Goal: Check status: Check status

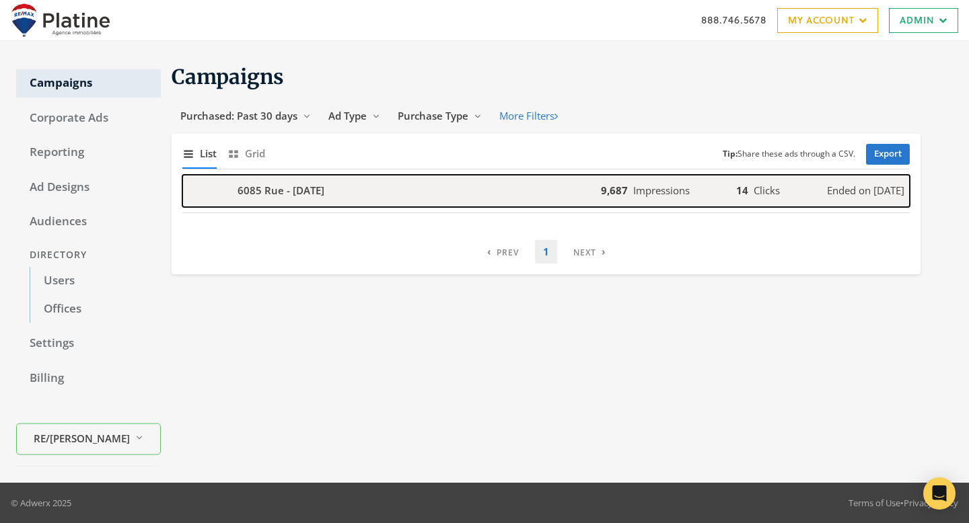
click at [381, 196] on div "6085 Rue - 2025-09-12" at bounding box center [391, 191] width 418 height 32
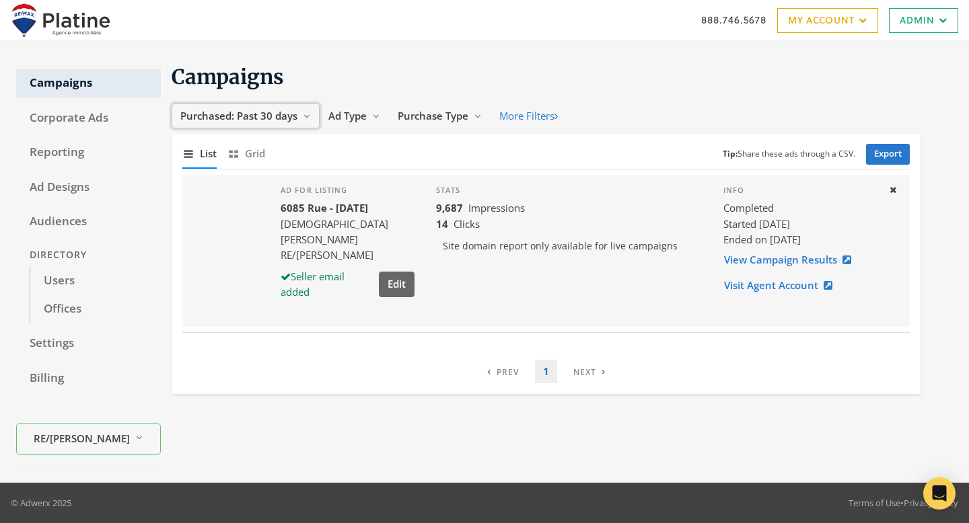
click at [292, 120] on span "Purchased: Past 30 days" at bounding box center [238, 115] width 117 height 13
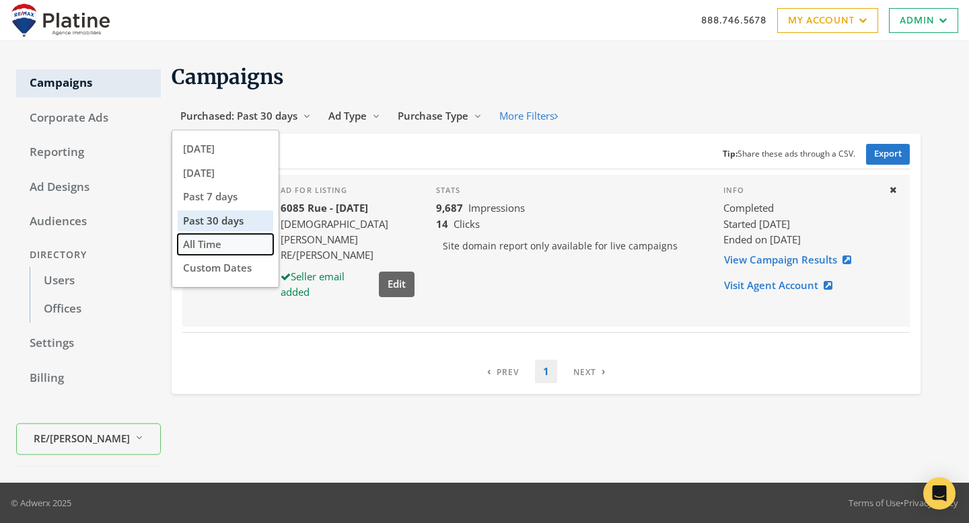
click at [243, 246] on button "All Time" at bounding box center [226, 244] width 96 height 21
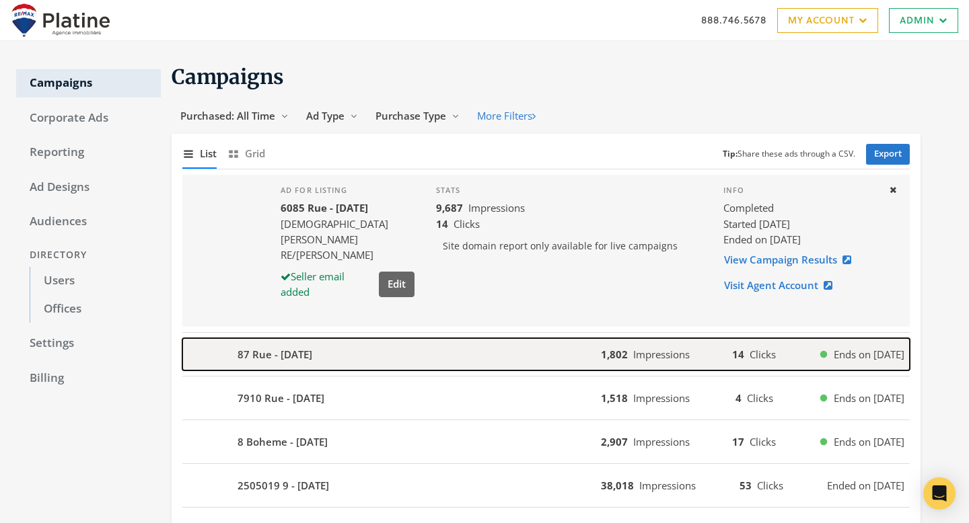
click at [416, 353] on div "87 Rue - 2025-08-02" at bounding box center [391, 354] width 418 height 32
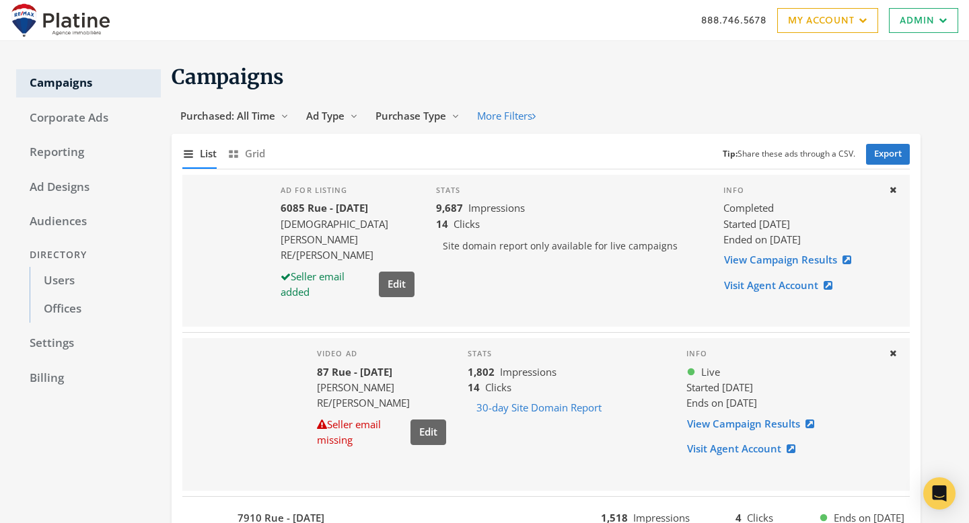
scroll to position [216, 0]
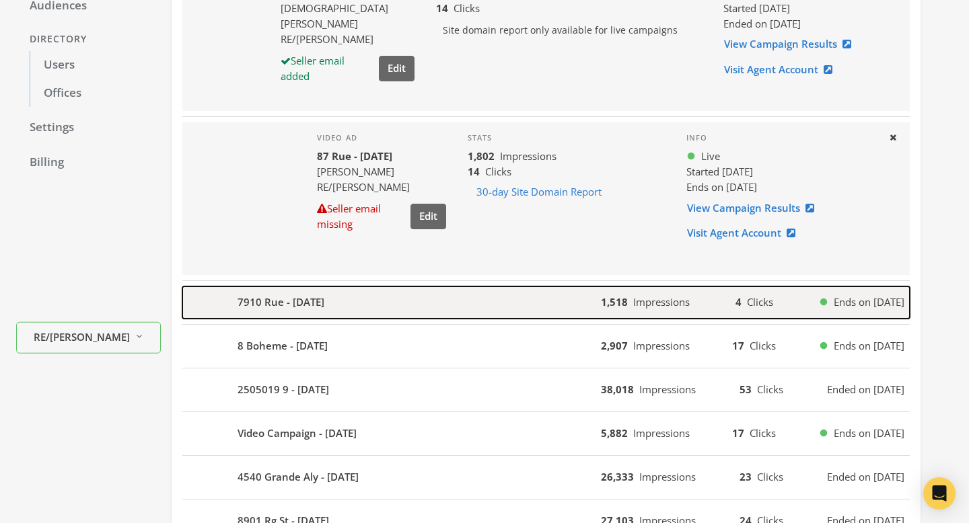
click at [414, 292] on div "7910 Rue - 2025-08-02" at bounding box center [391, 303] width 418 height 32
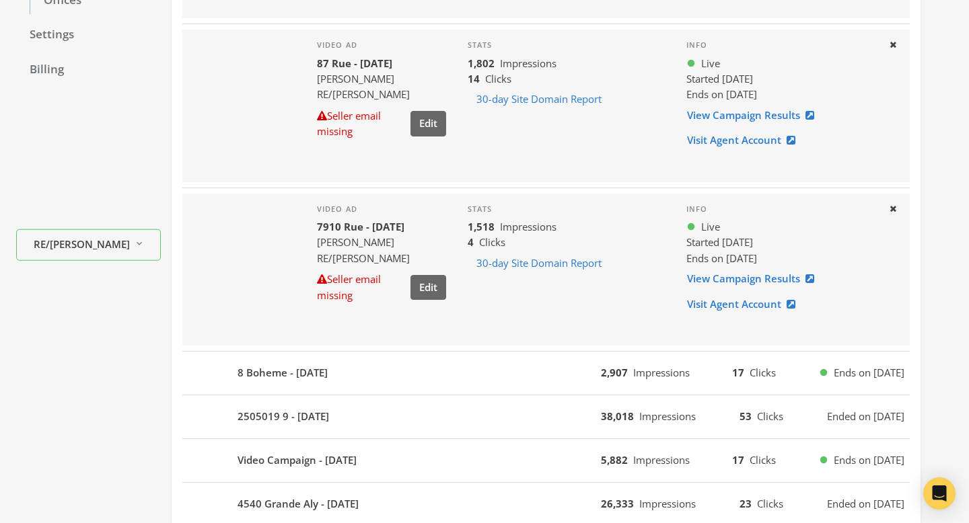
scroll to position [326, 0]
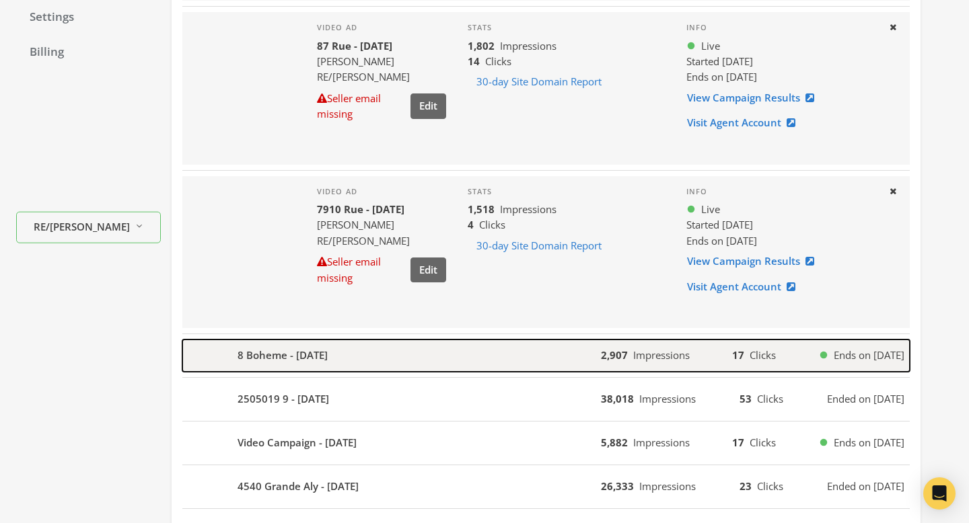
click at [532, 365] on div "8 Boheme - 2025-08-02" at bounding box center [391, 356] width 418 height 32
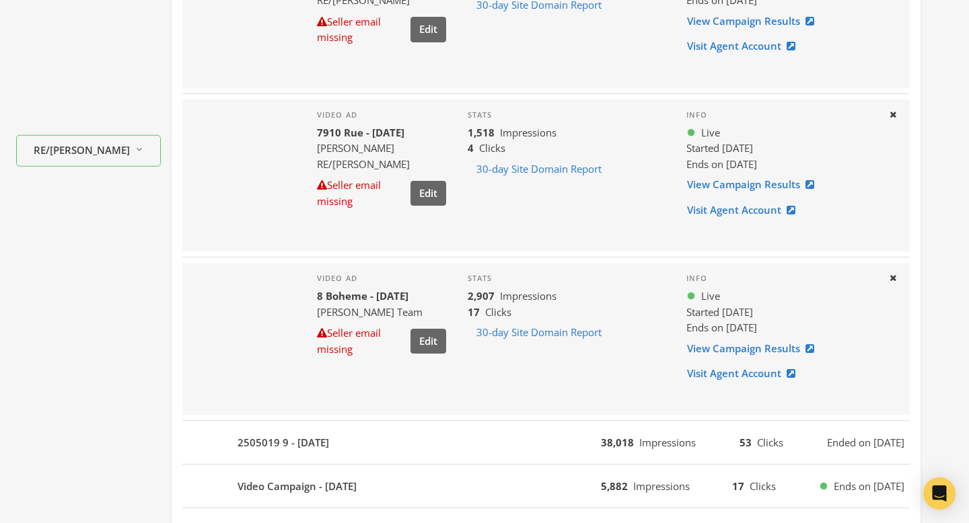
scroll to position [472, 0]
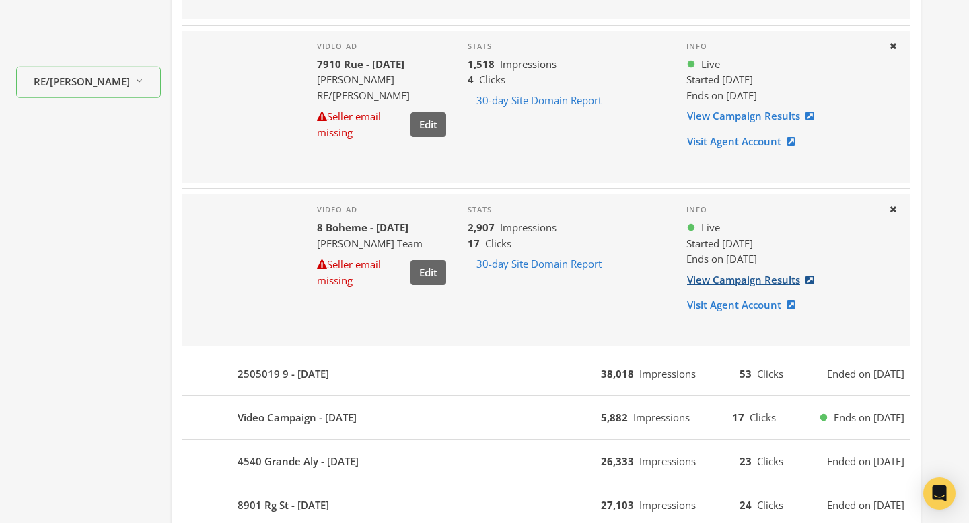
click at [753, 281] on link "View Campaign Results" at bounding box center [754, 280] width 137 height 25
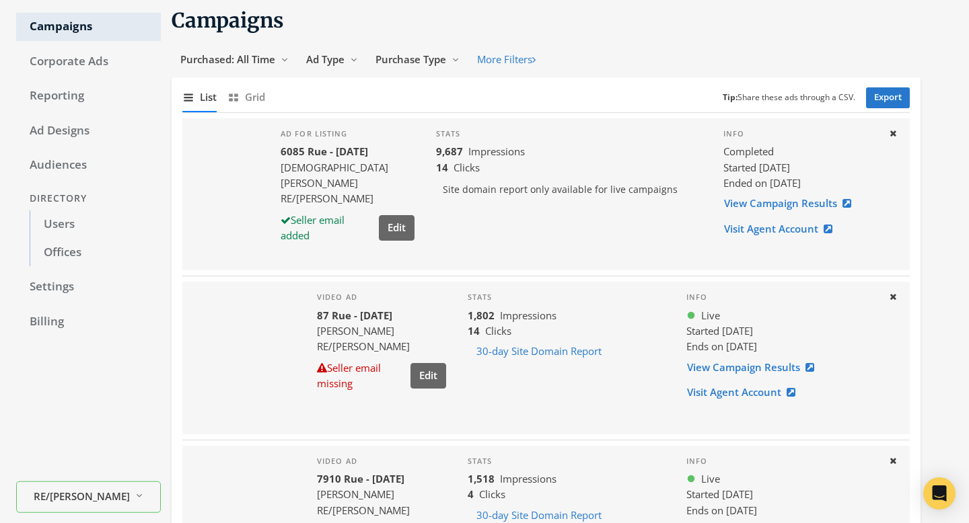
scroll to position [0, 0]
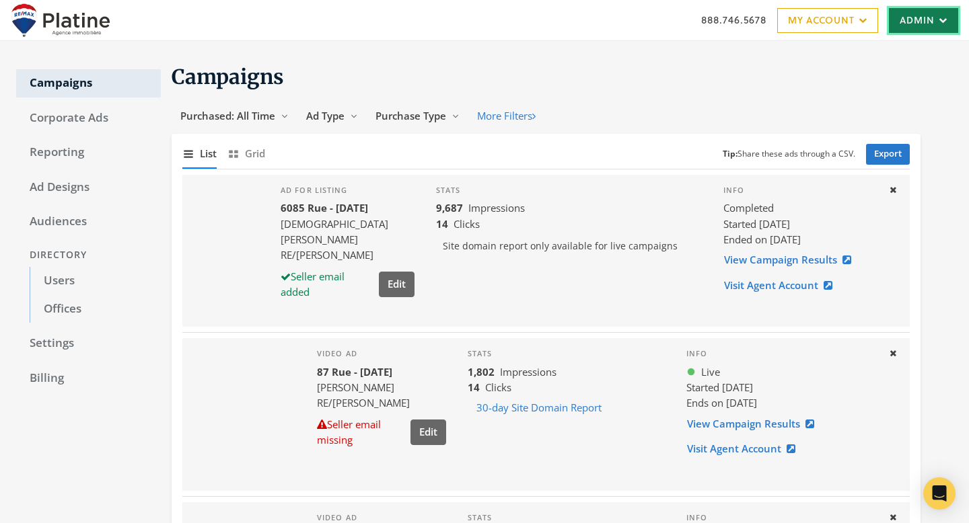
click at [911, 13] on link "Admin" at bounding box center [923, 20] width 69 height 25
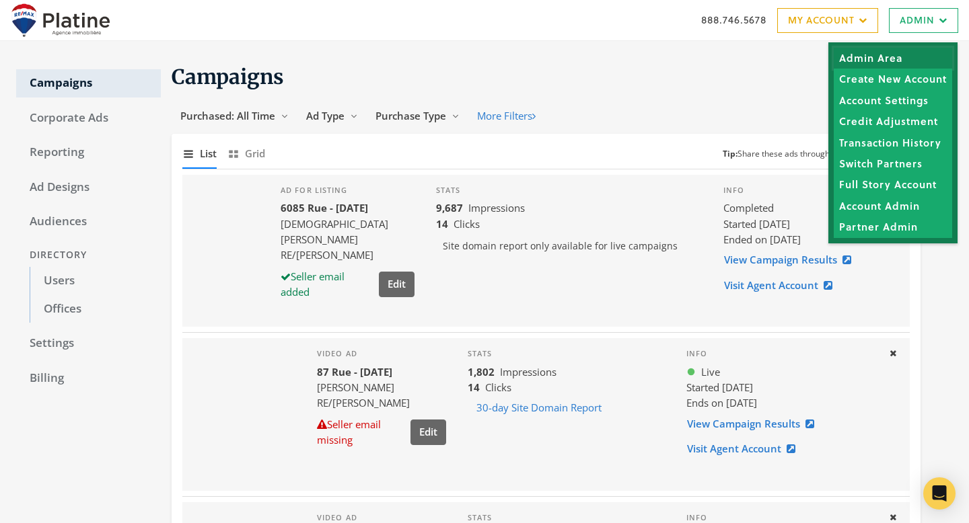
click at [895, 52] on link "Admin Area" at bounding box center [893, 58] width 118 height 21
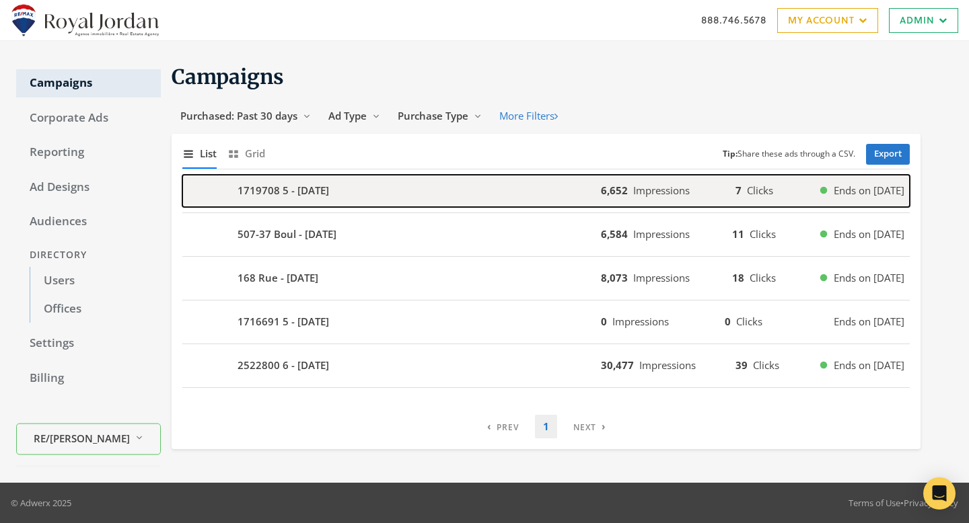
click at [419, 175] on div "1719708 5 - [DATE]" at bounding box center [391, 191] width 418 height 32
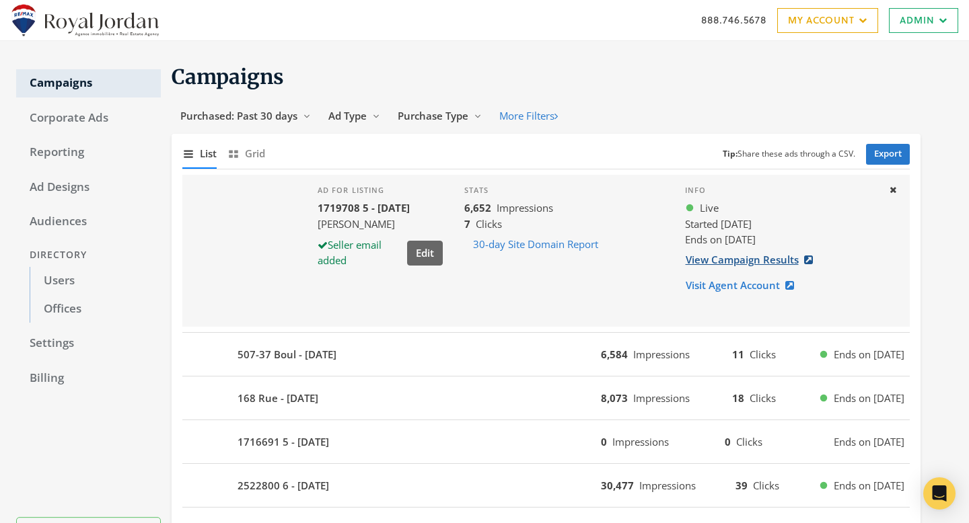
click at [702, 258] on link "View Campaign Results" at bounding box center [753, 260] width 137 height 25
click at [937, 29] on link "Admin" at bounding box center [923, 20] width 69 height 25
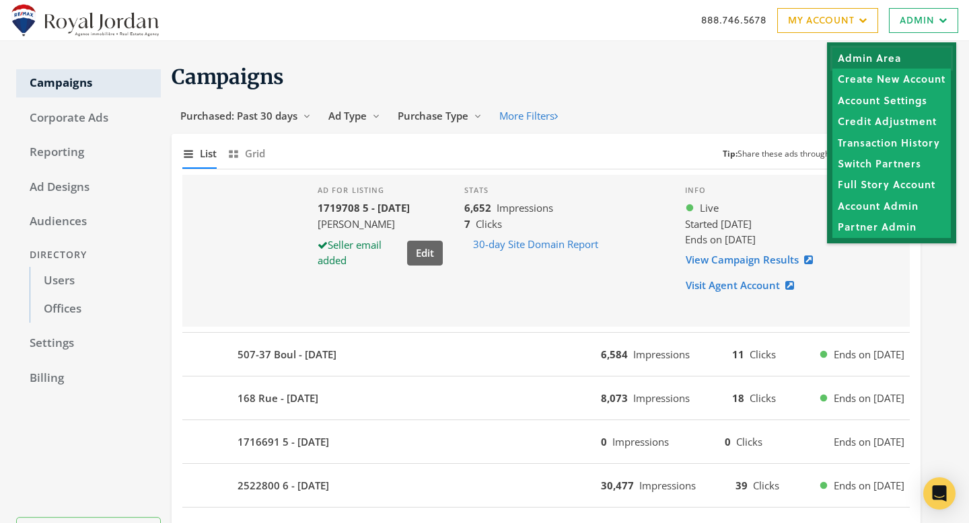
click at [921, 52] on link "Admin Area" at bounding box center [891, 58] width 118 height 21
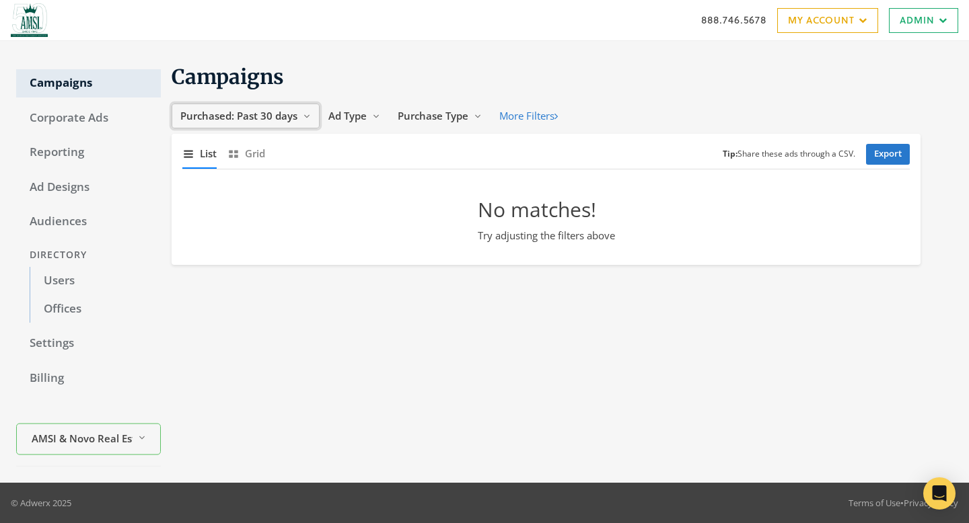
click at [295, 112] on span "Purchased: Past 30 days" at bounding box center [238, 115] width 117 height 13
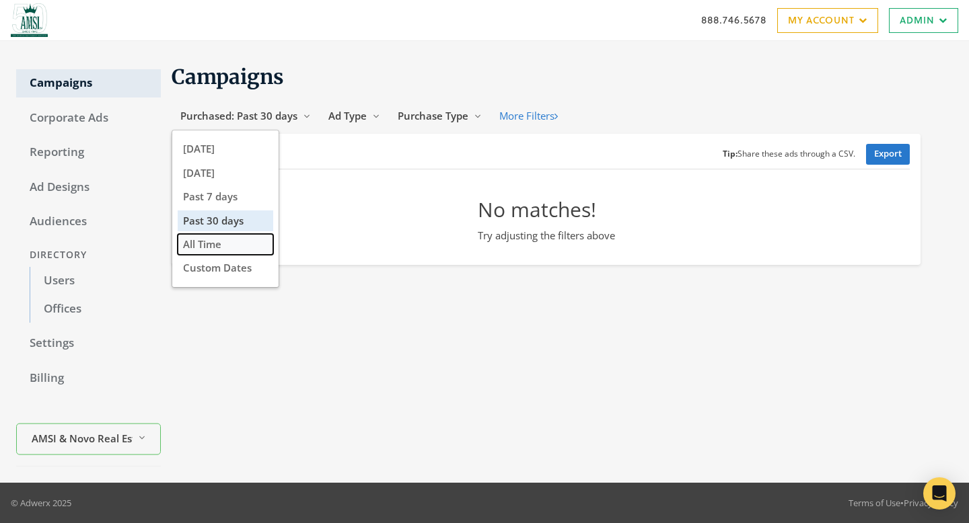
click at [236, 247] on button "All Time" at bounding box center [226, 244] width 96 height 21
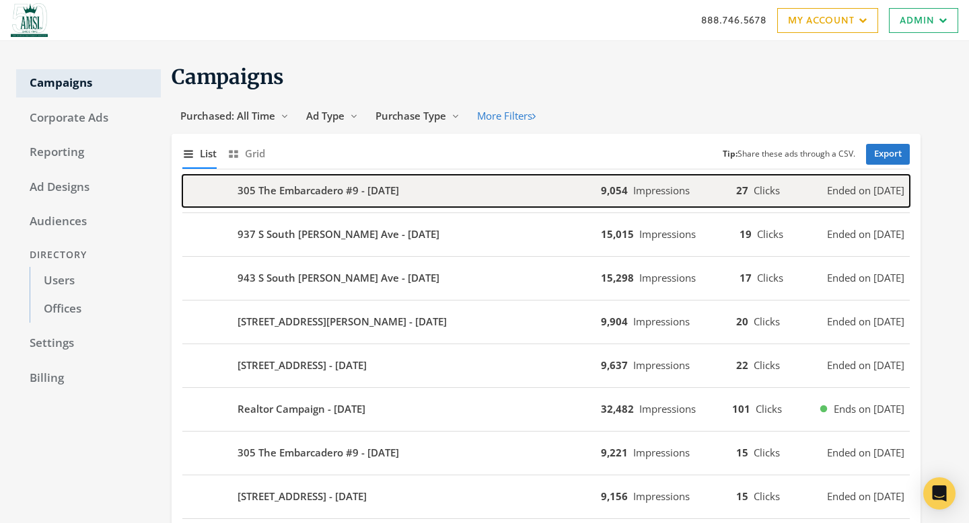
click at [472, 205] on div "305 The Embarcadero #9 - 2025-09-01" at bounding box center [391, 191] width 418 height 32
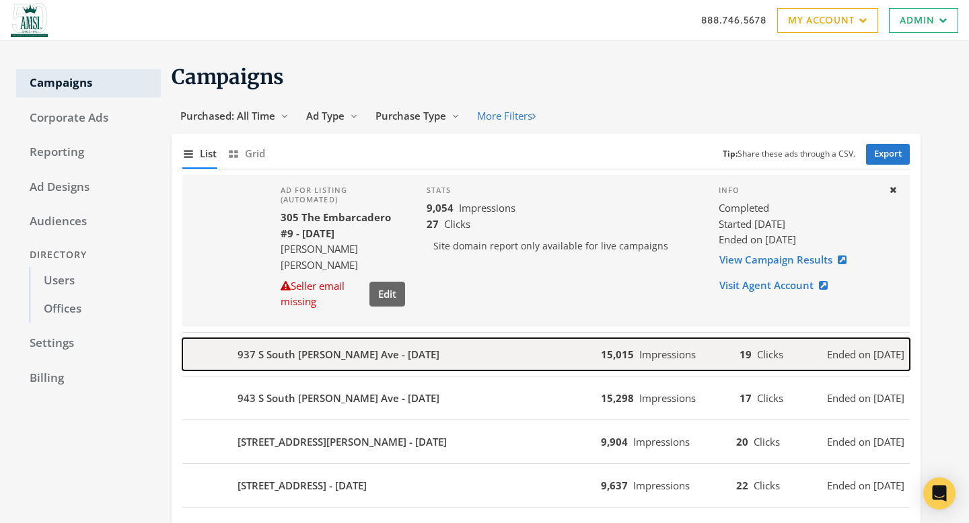
click at [501, 362] on div "937 S South Van Ness Ave - 2025-08-19" at bounding box center [391, 354] width 418 height 32
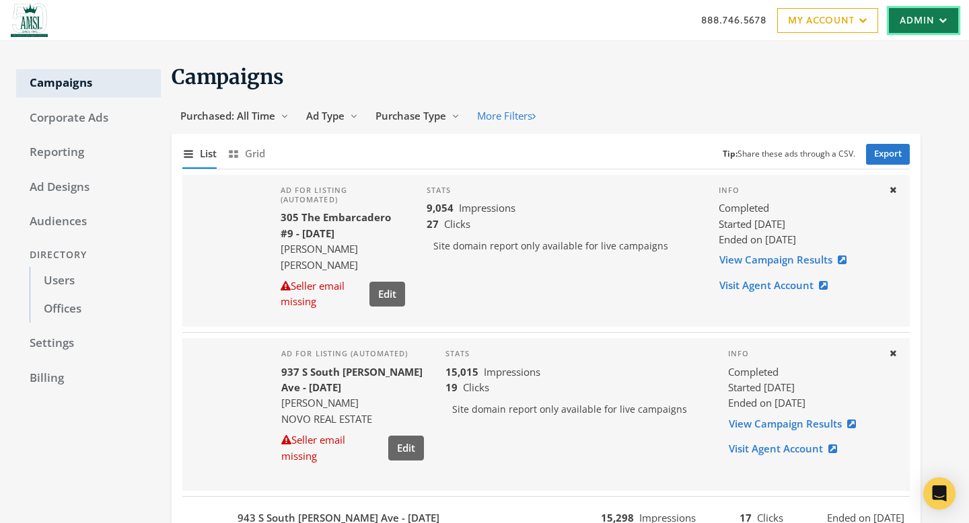
click at [914, 13] on link "Admin" at bounding box center [923, 20] width 69 height 25
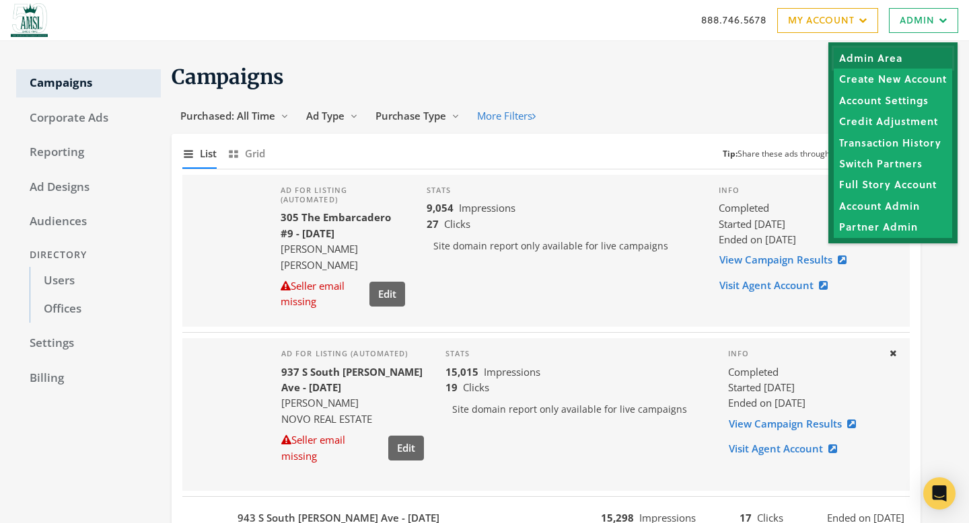
click at [908, 61] on link "Admin Area" at bounding box center [893, 58] width 118 height 21
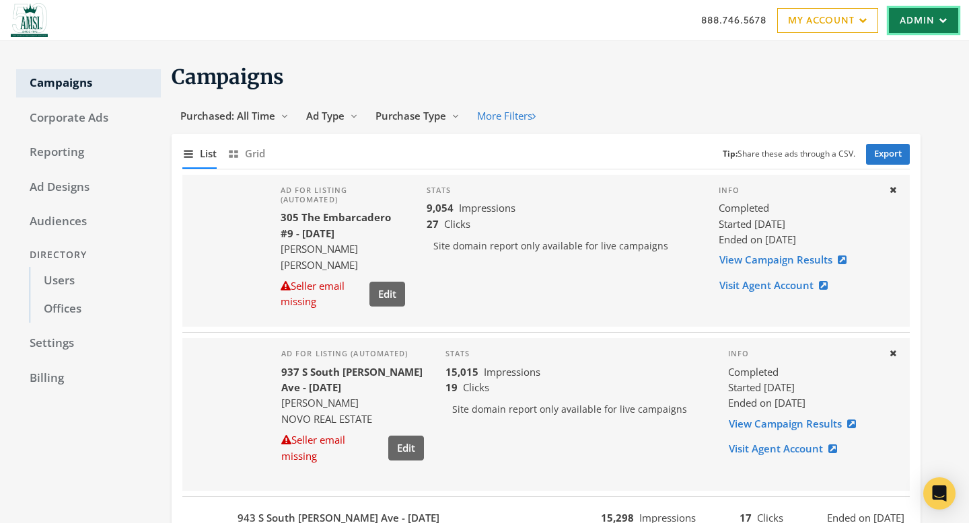
click at [928, 19] on link "Admin" at bounding box center [923, 20] width 69 height 25
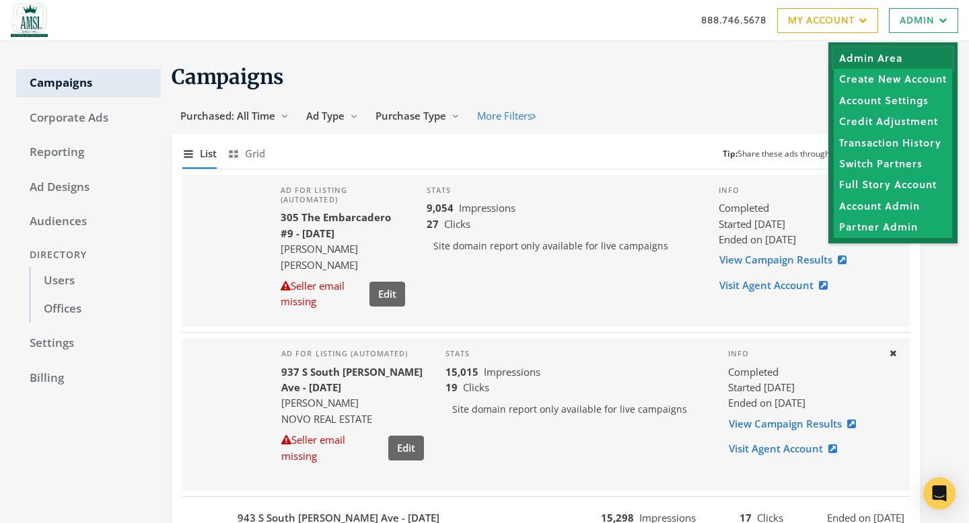
click at [917, 62] on link "Admin Area" at bounding box center [893, 58] width 118 height 21
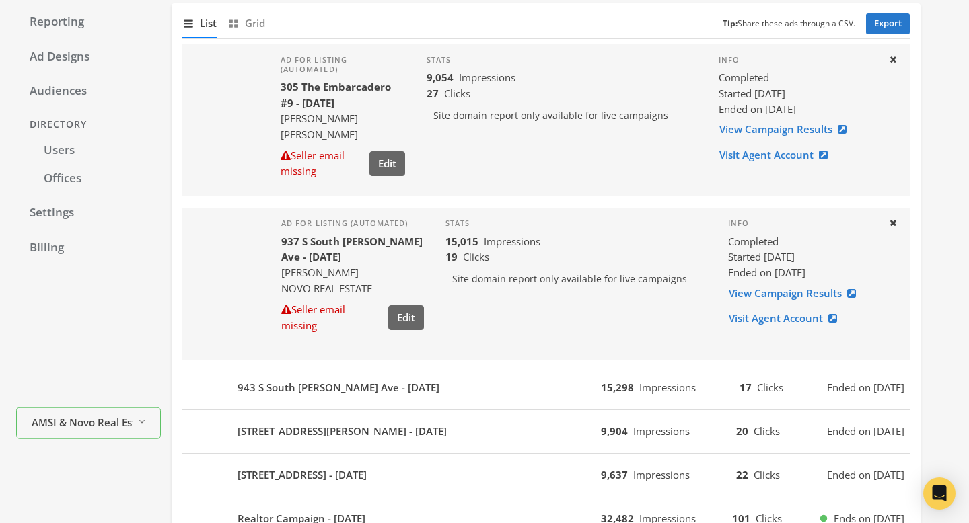
scroll to position [275, 0]
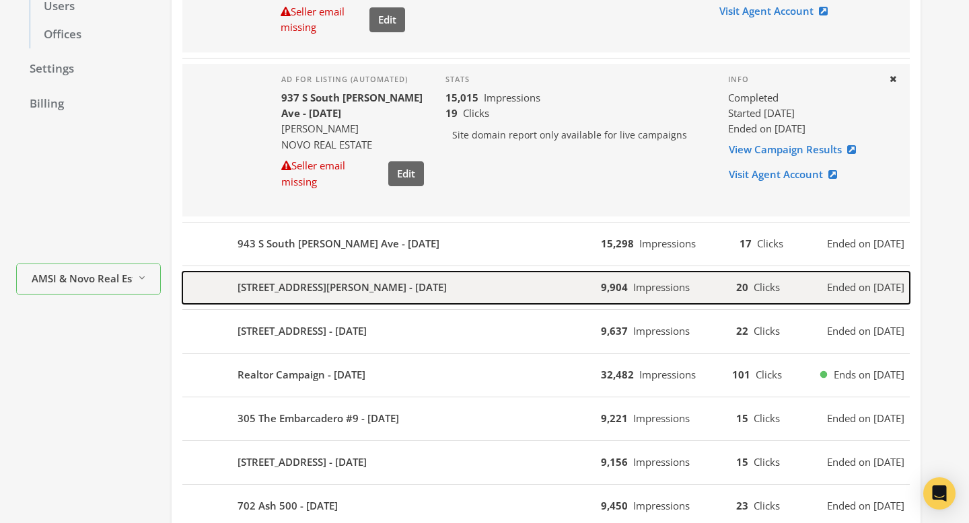
click at [530, 281] on div "900 Bush St #403 - 2025-08-09" at bounding box center [391, 288] width 418 height 32
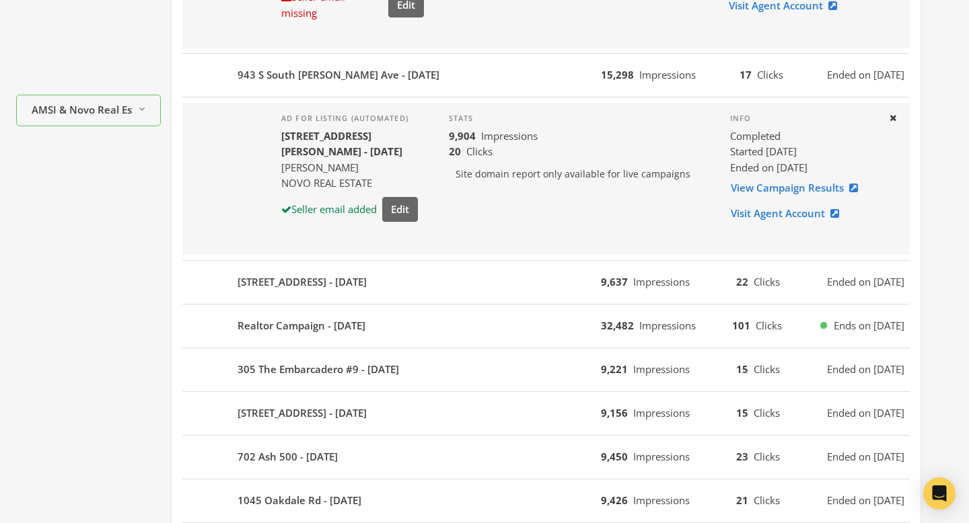
scroll to position [466, 0]
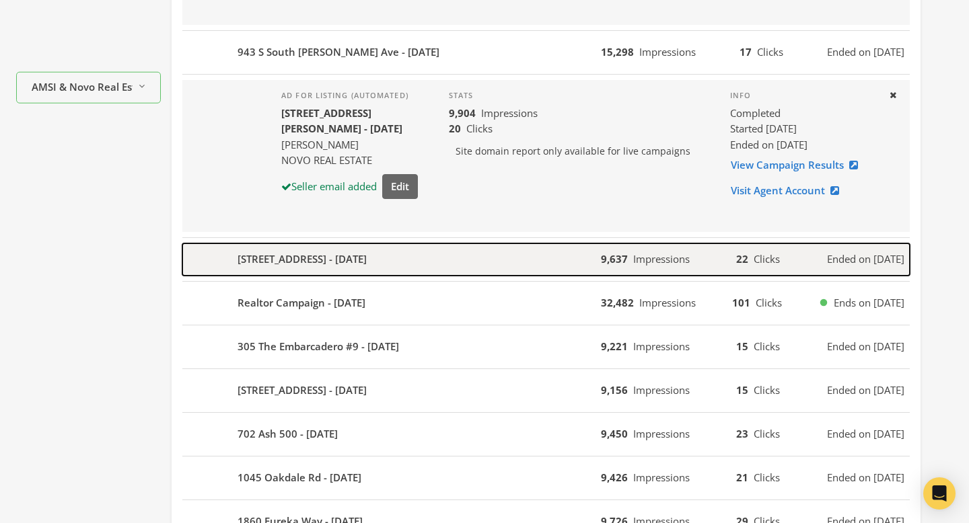
click at [480, 268] on div "579 6th Ave #202 - 2025-08-05" at bounding box center [391, 260] width 418 height 32
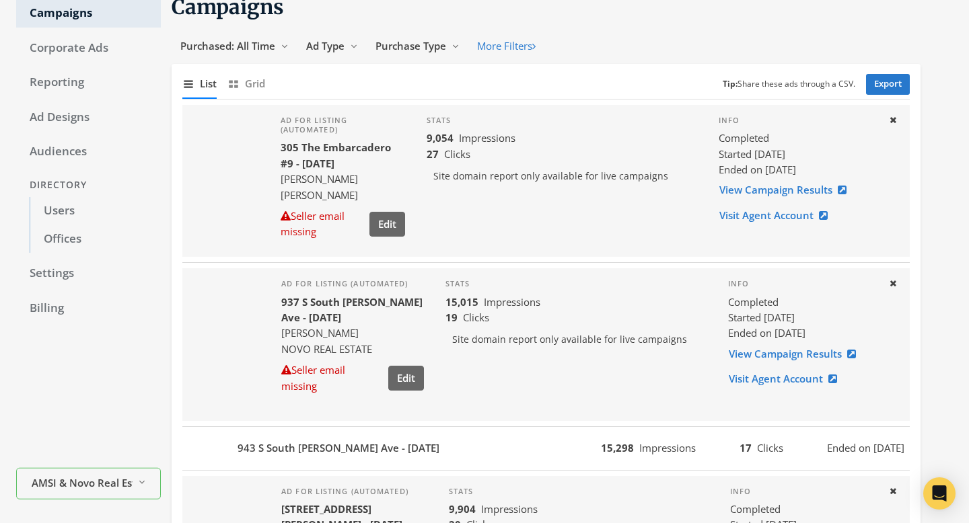
scroll to position [275, 0]
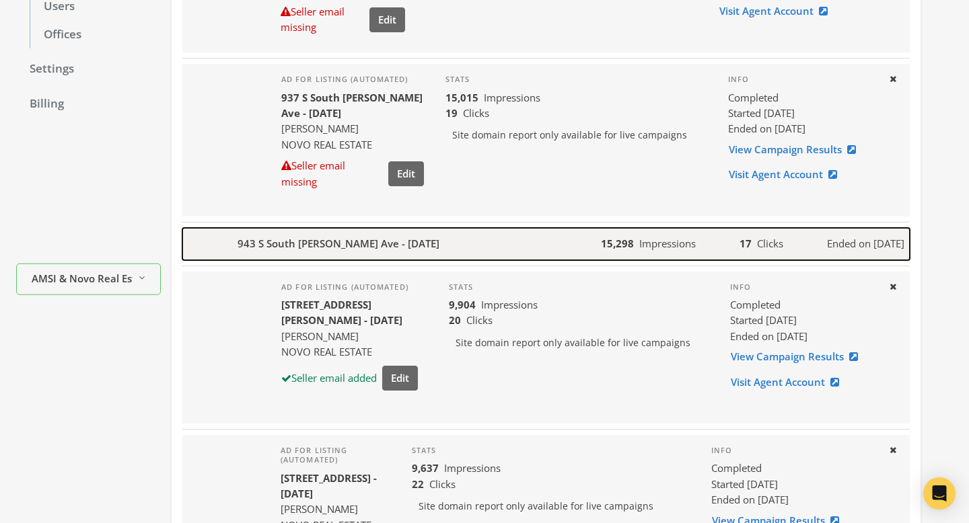
click at [527, 238] on div "943 S South Van Ness Ave - 2025-08-19" at bounding box center [391, 244] width 418 height 32
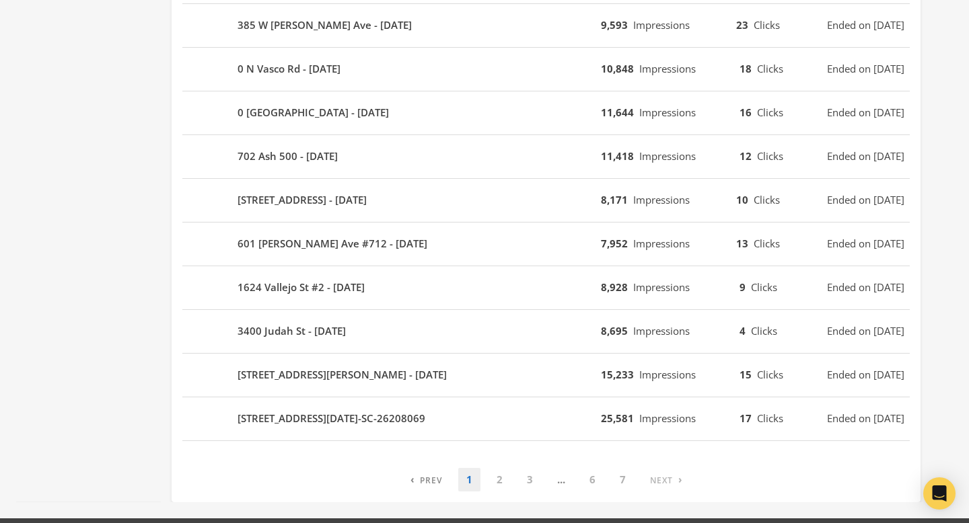
scroll to position [1413, 0]
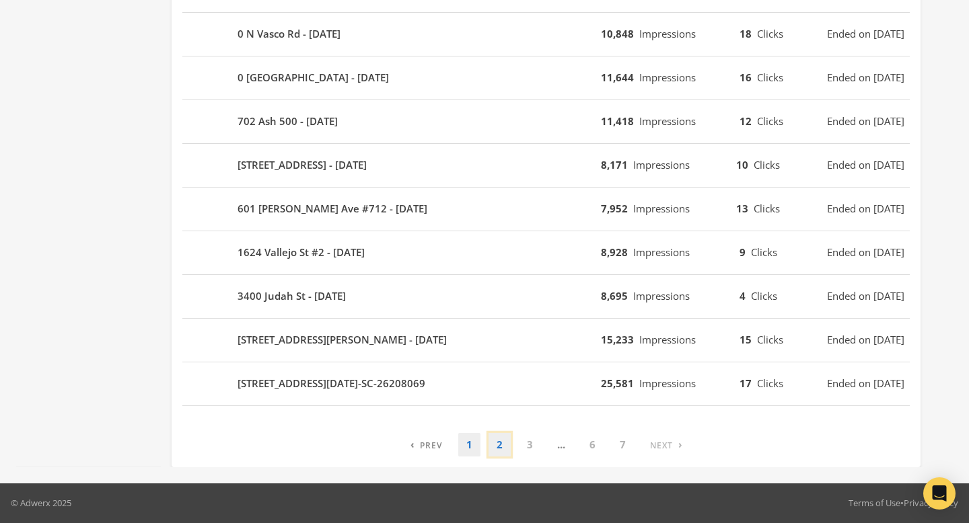
click at [504, 449] on link "2" at bounding box center [499, 445] width 22 height 24
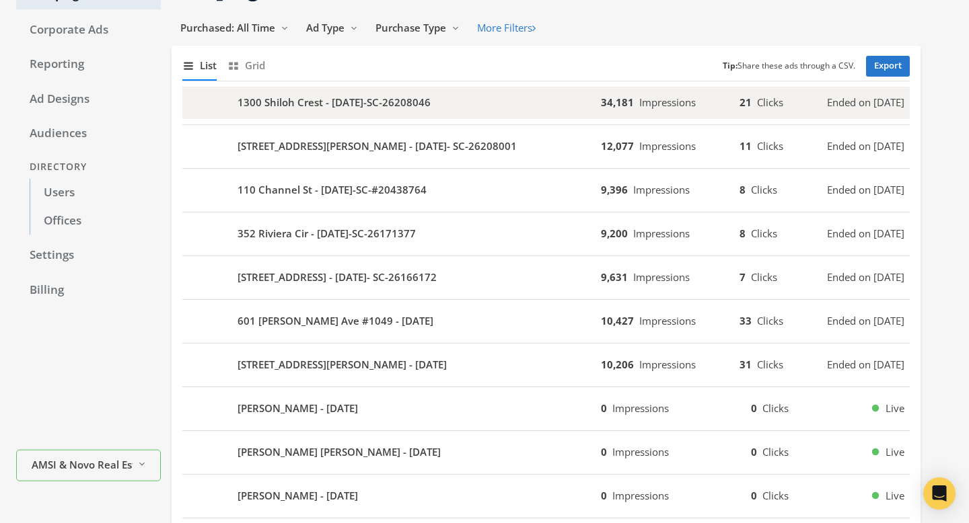
scroll to position [0, 0]
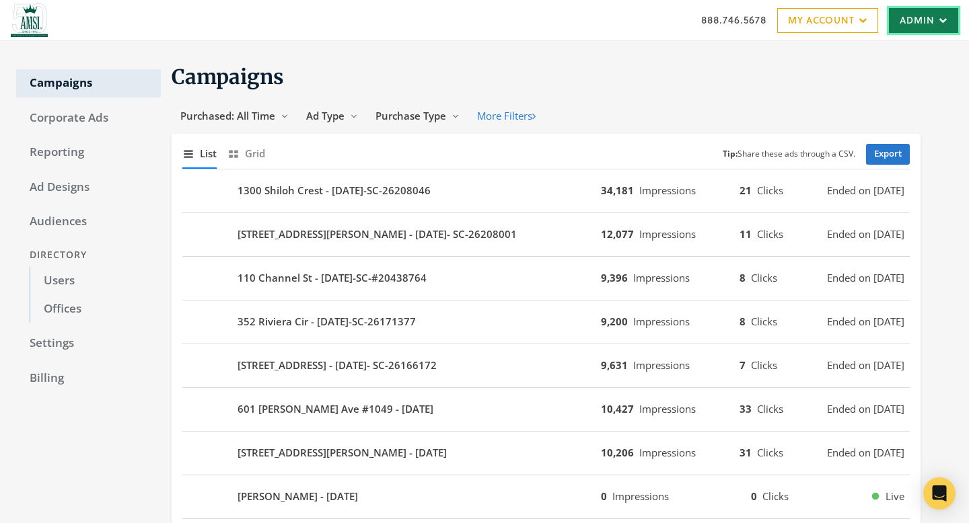
click at [926, 32] on link "Admin" at bounding box center [923, 20] width 69 height 25
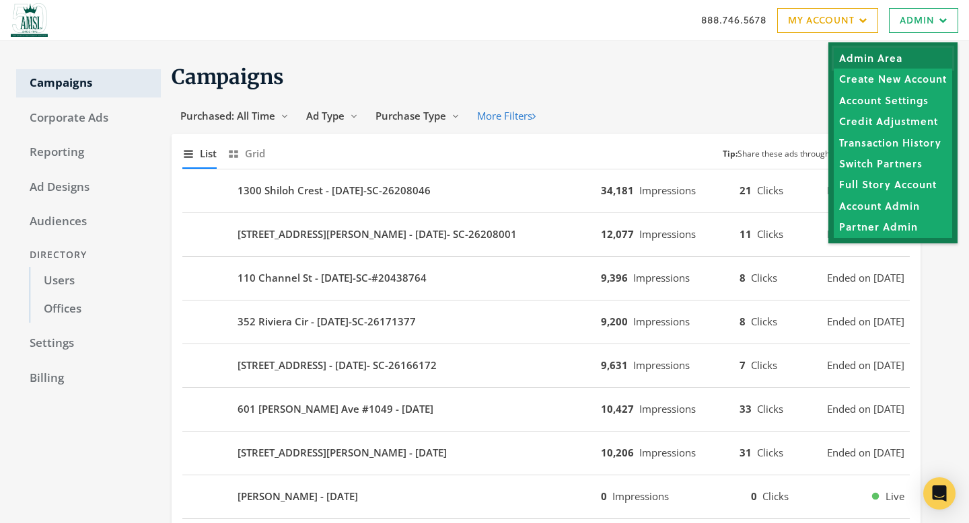
click at [916, 51] on link "Admin Area" at bounding box center [893, 58] width 118 height 21
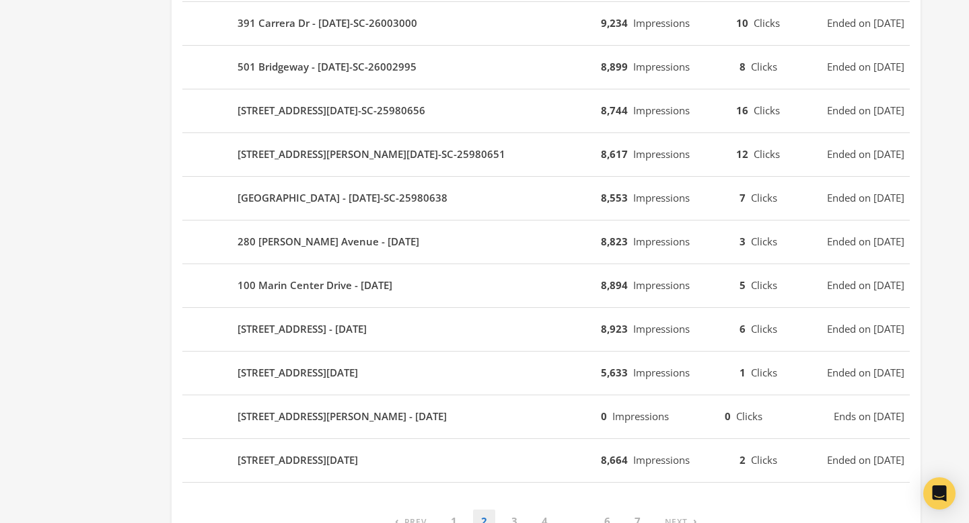
scroll to position [813, 0]
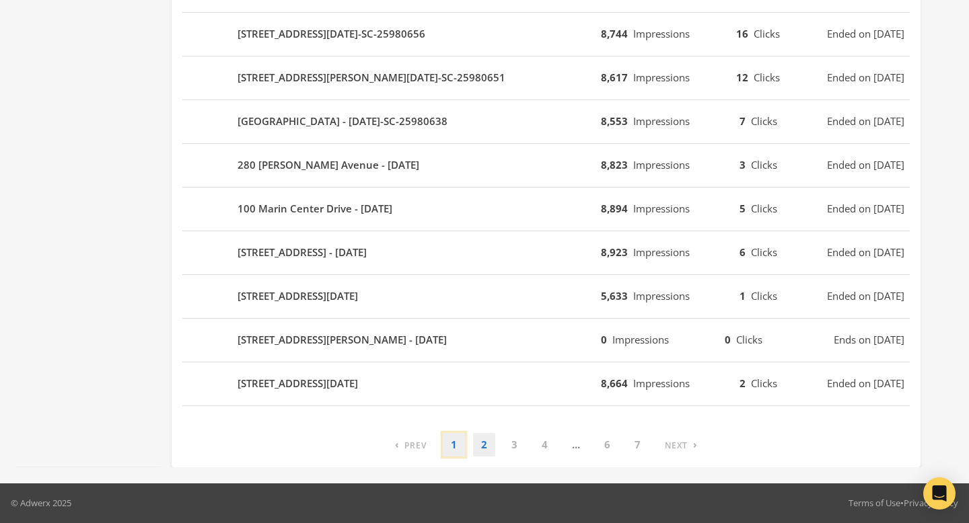
click at [453, 451] on link "1" at bounding box center [454, 445] width 22 height 24
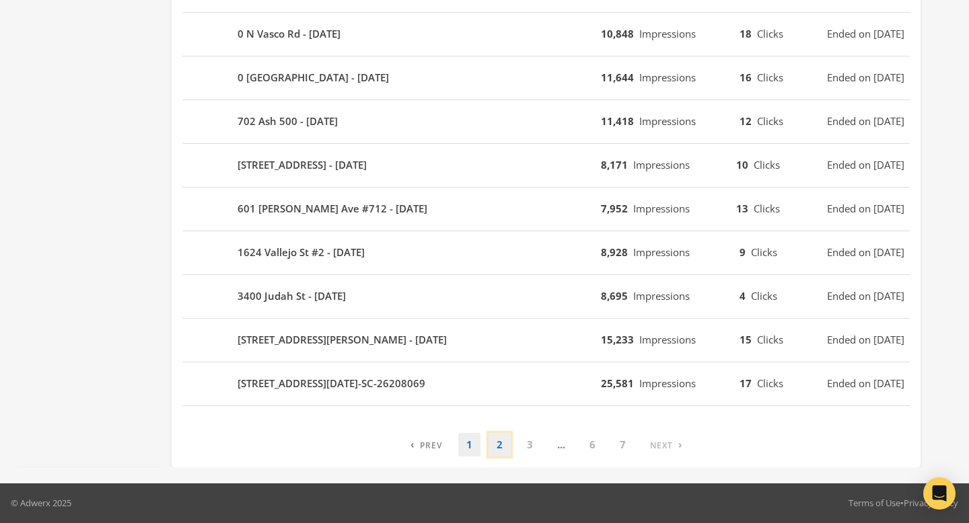
click at [499, 447] on link "2" at bounding box center [499, 445] width 22 height 24
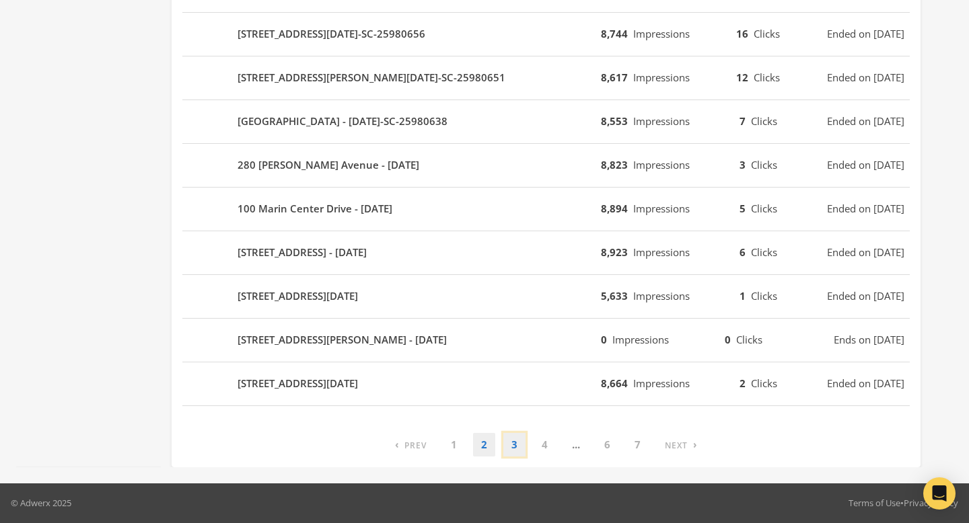
click at [509, 435] on link "3" at bounding box center [514, 445] width 22 height 24
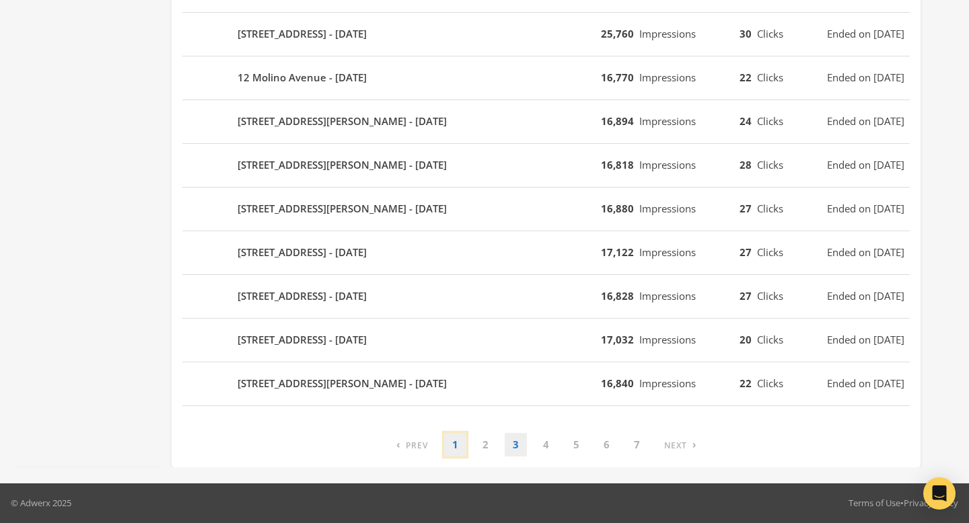
click at [459, 447] on link "1" at bounding box center [455, 445] width 22 height 24
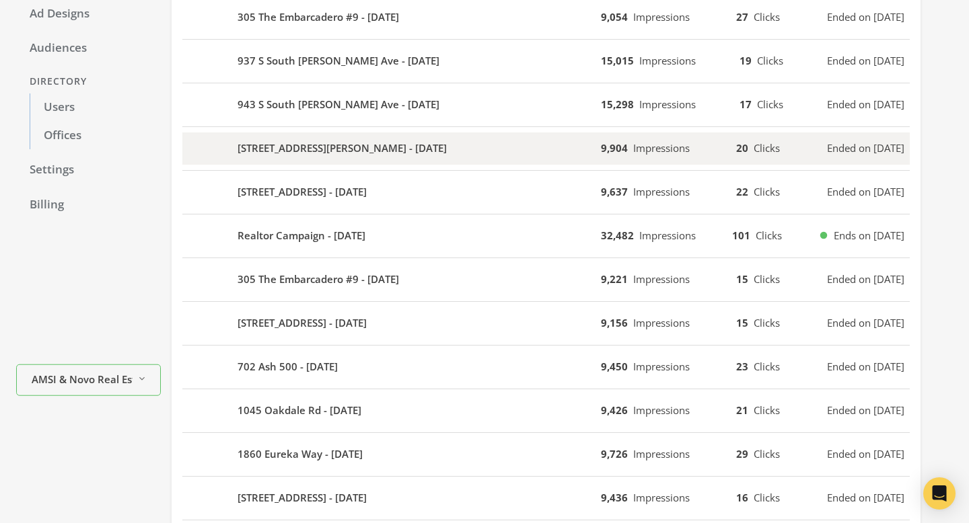
scroll to position [69, 0]
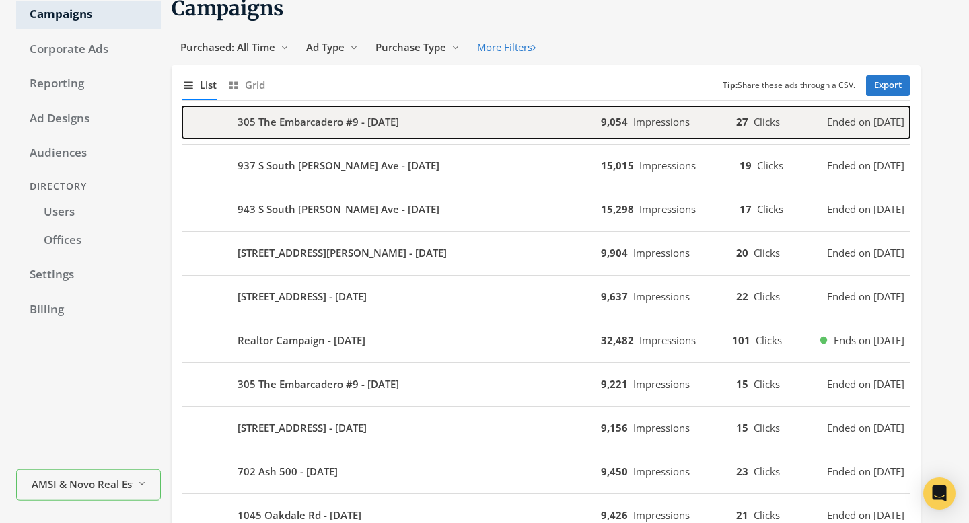
click at [585, 120] on div "305 The Embarcadero #9 - 2025-09-01" at bounding box center [391, 122] width 418 height 32
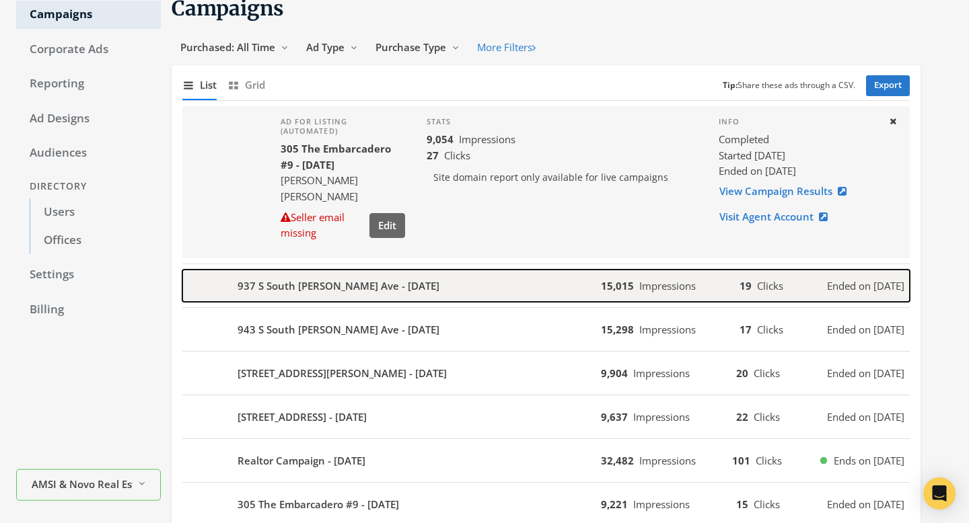
click at [503, 282] on div "937 S South Van Ness Ave - 2025-08-19" at bounding box center [391, 286] width 418 height 32
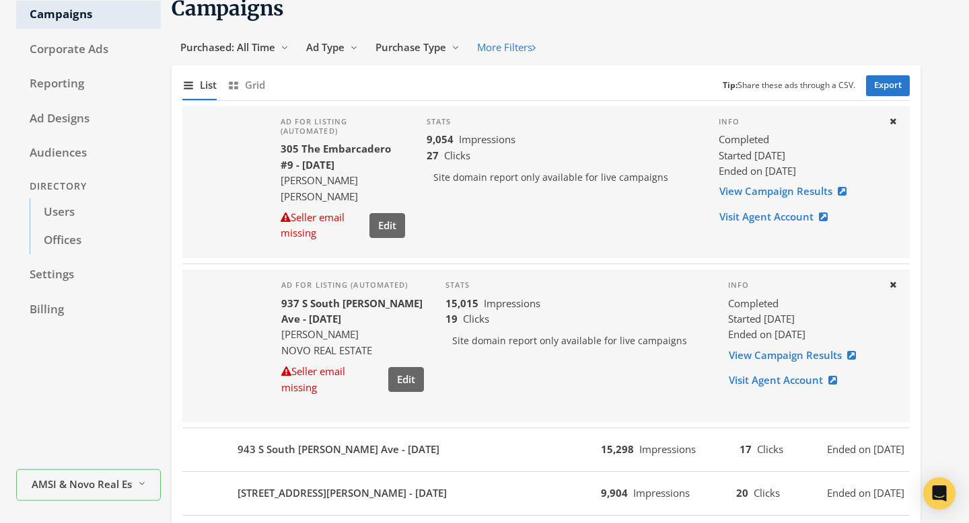
scroll to position [0, 0]
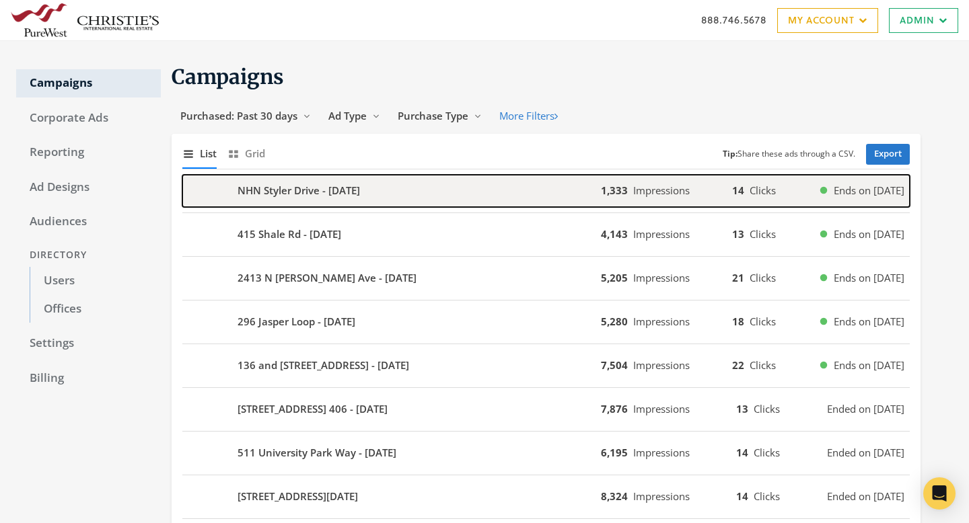
click at [538, 194] on div "NHN Styler Drive - [DATE]" at bounding box center [391, 191] width 418 height 32
